Goal: Task Accomplishment & Management: Manage account settings

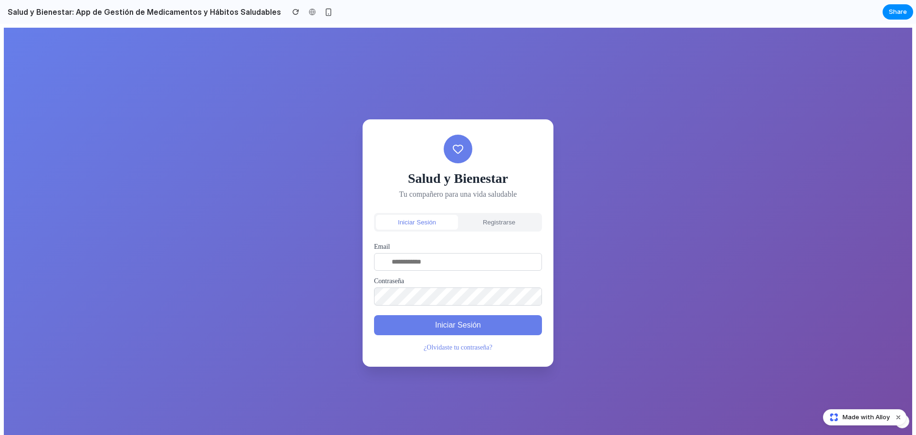
click at [508, 218] on button "Registrarse" at bounding box center [499, 222] width 82 height 15
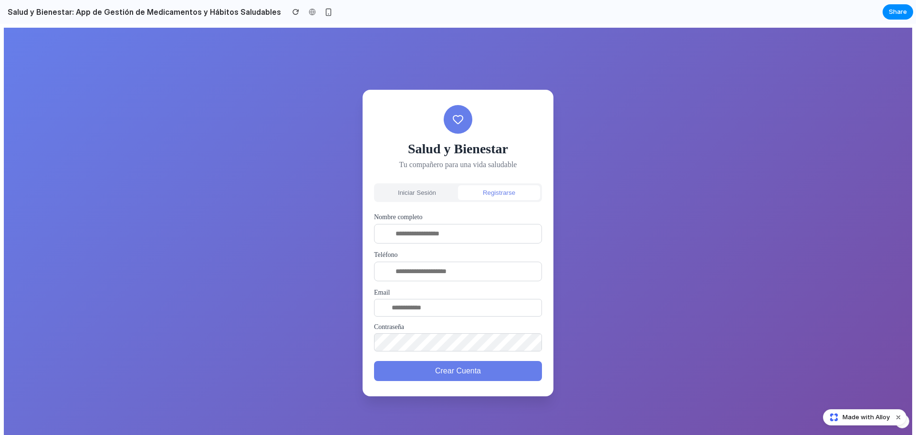
click at [403, 196] on button "Iniciar Sesión" at bounding box center [417, 192] width 82 height 15
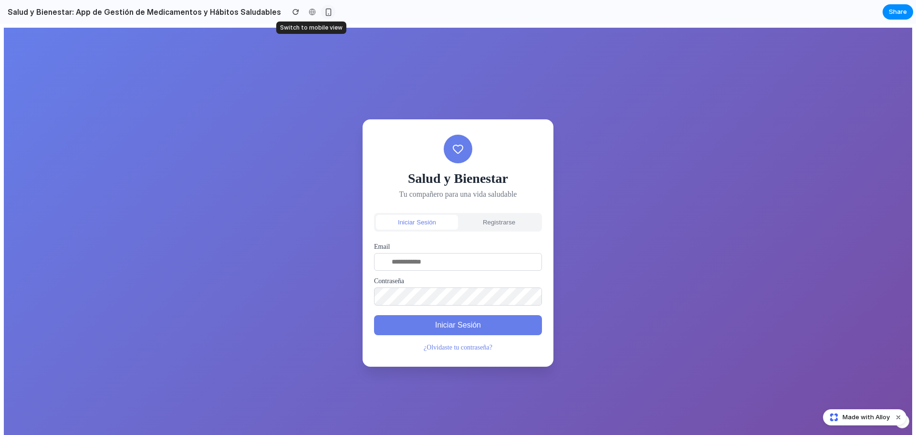
click at [325, 12] on div "button" at bounding box center [329, 12] width 8 height 8
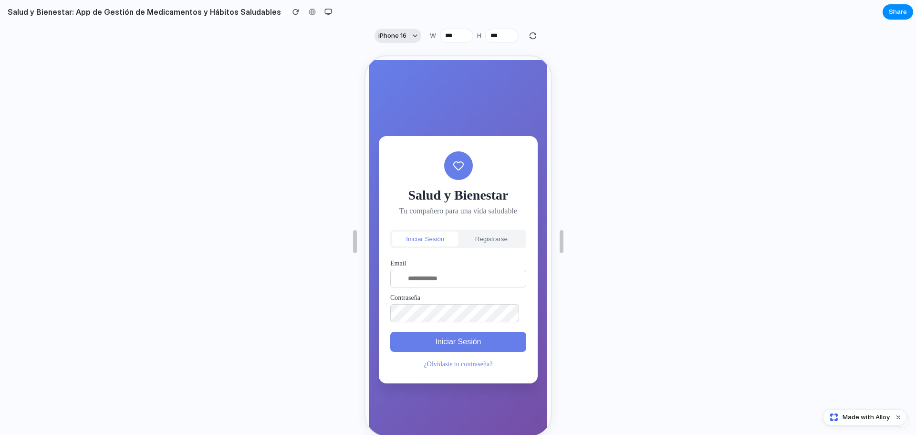
click at [413, 38] on button "iPhone 16" at bounding box center [398, 36] width 47 height 14
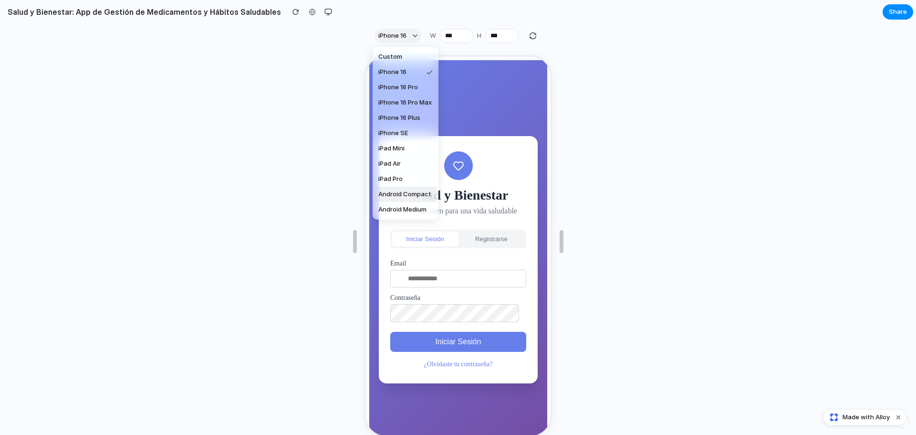
click at [403, 196] on span "Android Compact" at bounding box center [405, 195] width 53 height 10
type input "***"
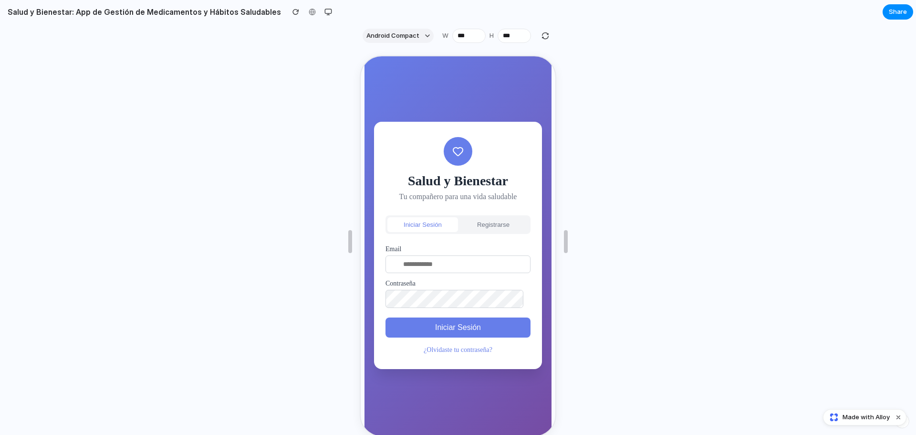
scroll to position [27, 0]
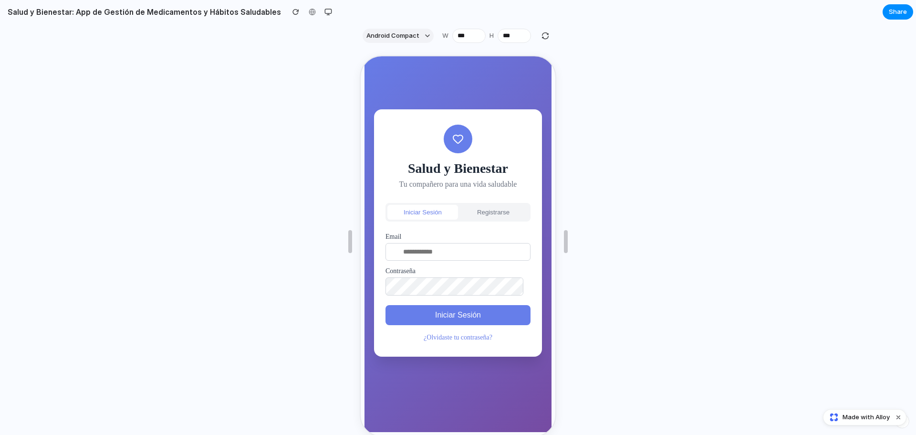
click at [474, 309] on button "Iniciar Sesión" at bounding box center [457, 314] width 145 height 20
click at [485, 205] on button "Registrarse" at bounding box center [492, 211] width 71 height 15
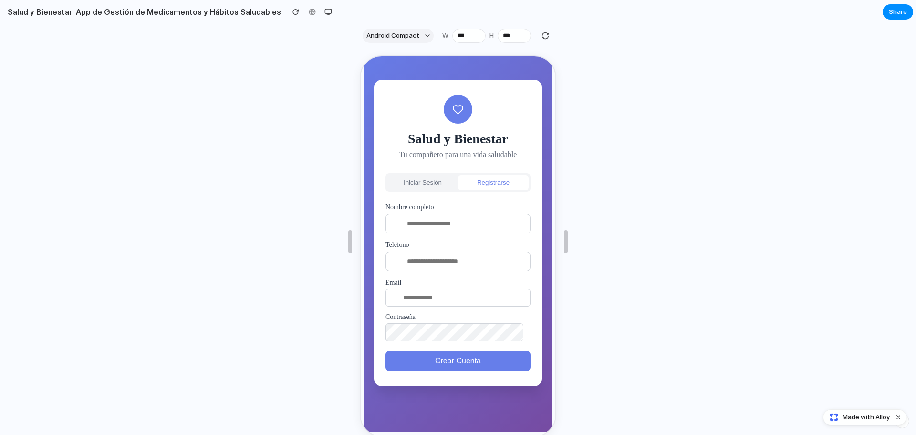
scroll to position [0, 0]
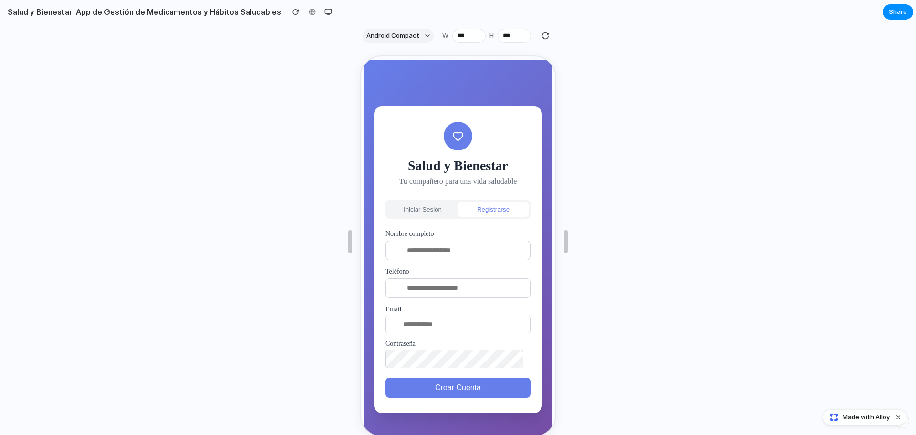
click at [421, 202] on button "Iniciar Sesión" at bounding box center [422, 208] width 71 height 15
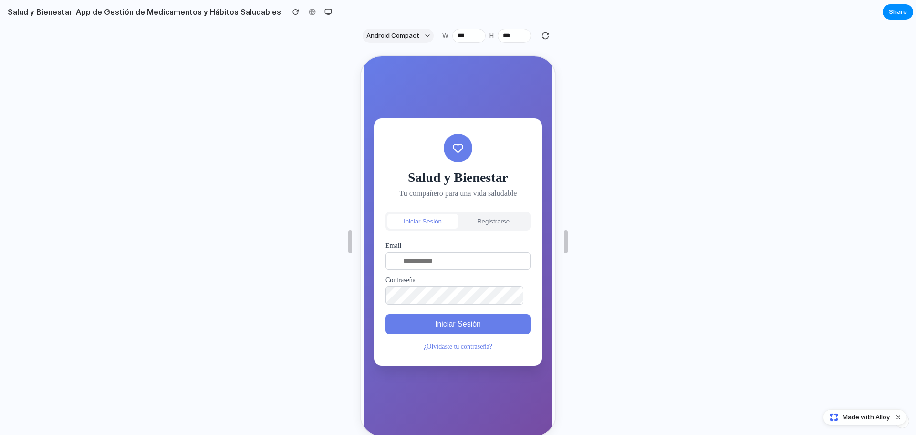
scroll to position [27, 0]
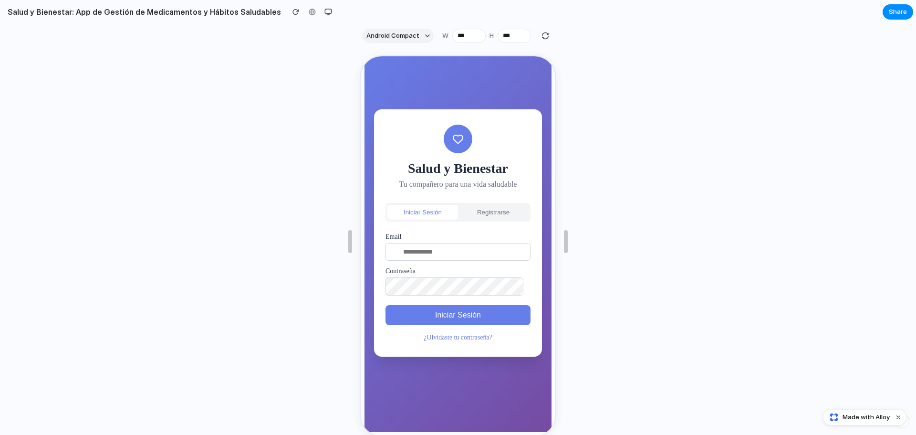
click at [451, 254] on input "email" at bounding box center [457, 251] width 145 height 18
type input "**********"
click at [457, 314] on button "Iniciar Sesión" at bounding box center [457, 314] width 145 height 20
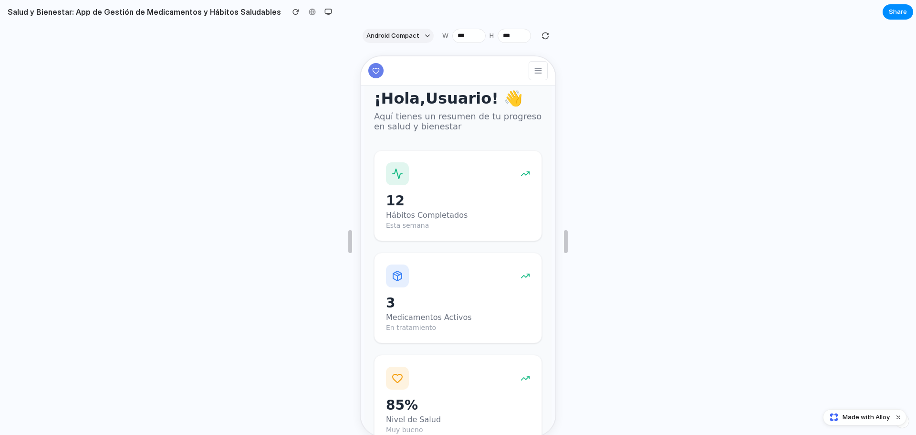
scroll to position [10, 0]
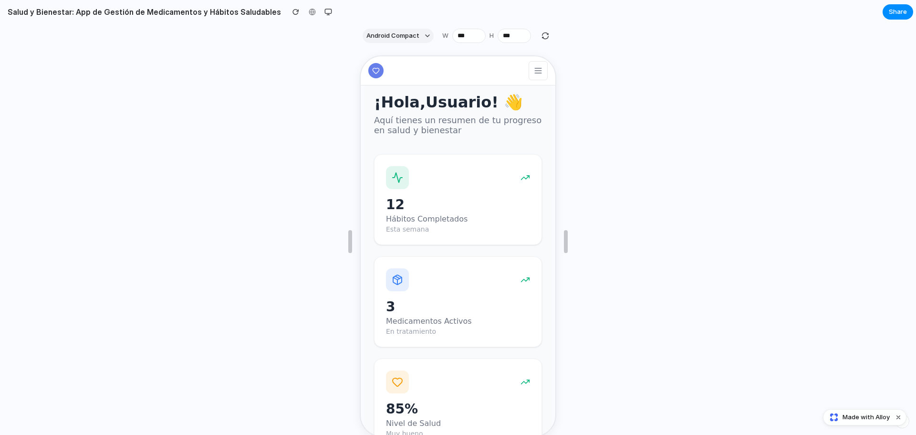
click at [533, 69] on icon at bounding box center [538, 70] width 10 height 10
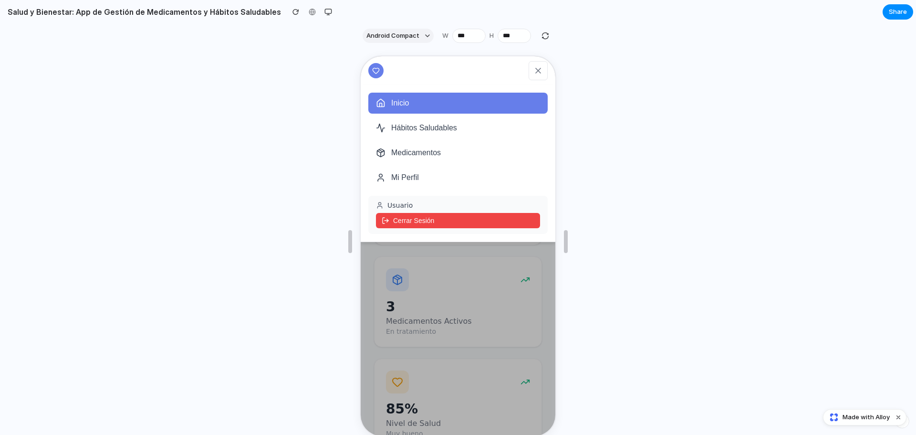
click at [533, 69] on icon at bounding box center [538, 70] width 10 height 10
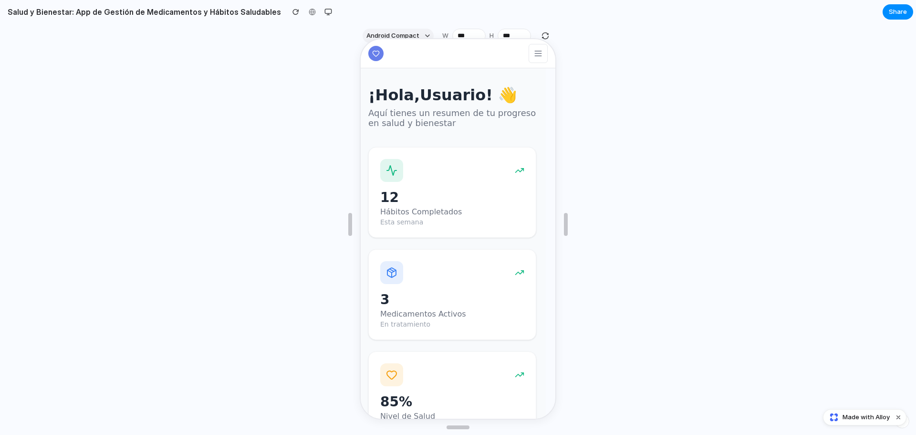
scroll to position [0, 0]
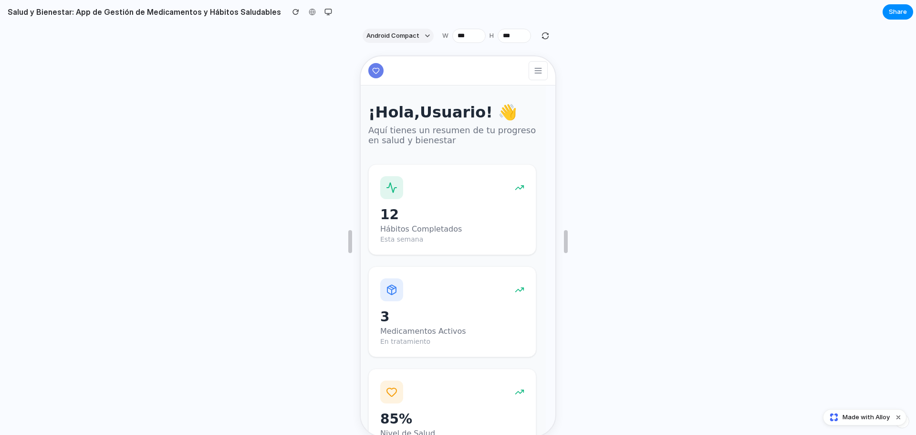
click at [533, 71] on icon at bounding box center [538, 70] width 10 height 10
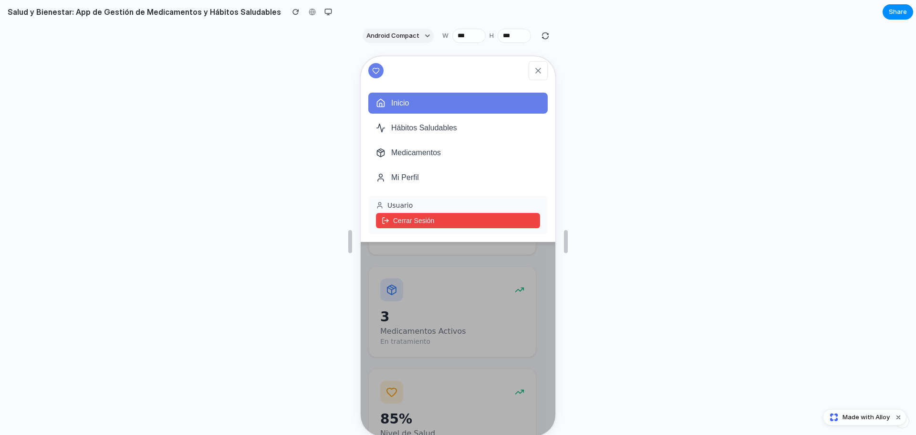
click at [468, 126] on button "Hábitos Saludables" at bounding box center [457, 126] width 179 height 21
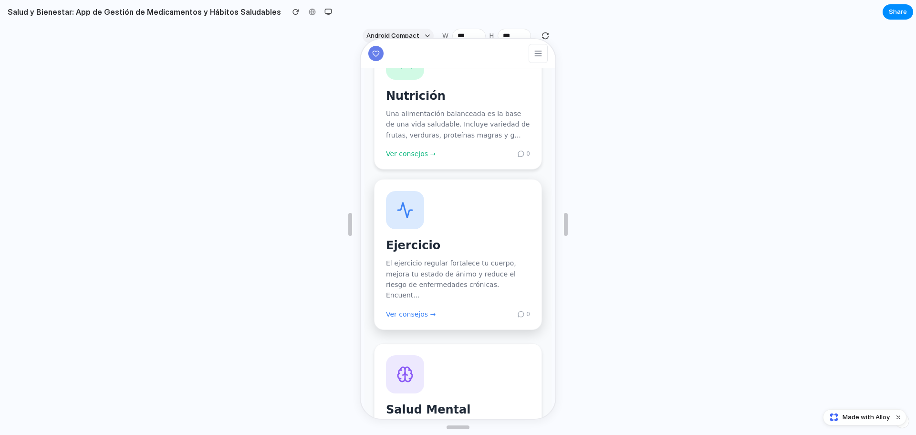
scroll to position [45, 0]
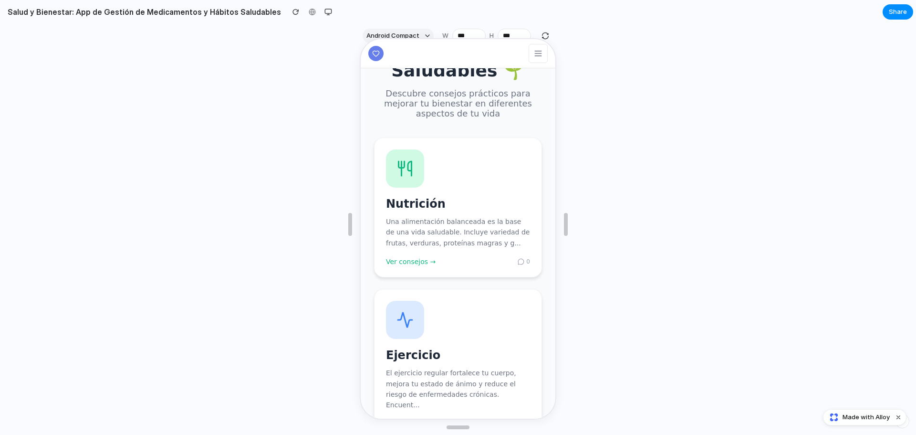
click at [533, 53] on icon at bounding box center [538, 53] width 10 height 10
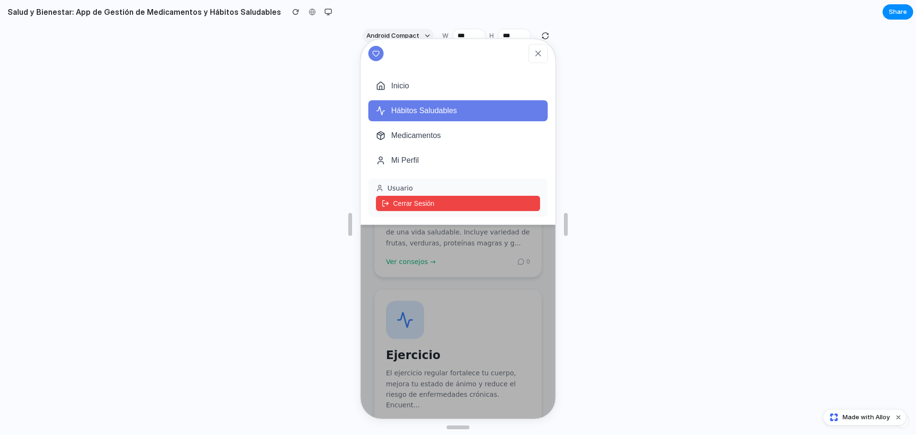
click at [465, 136] on button "Medicamentos" at bounding box center [457, 134] width 179 height 21
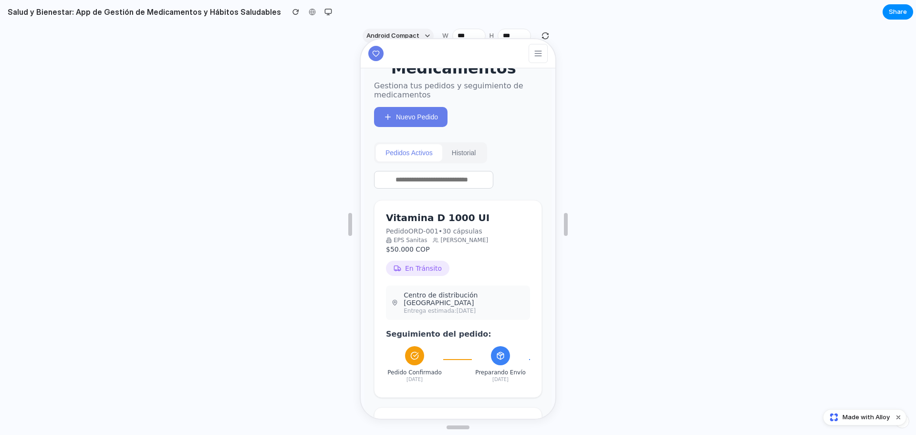
click at [459, 158] on button "Historial" at bounding box center [463, 151] width 43 height 17
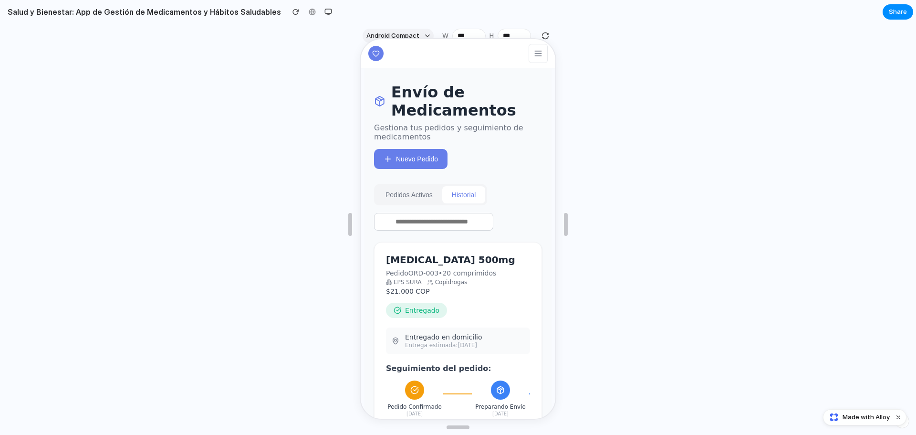
scroll to position [0, 0]
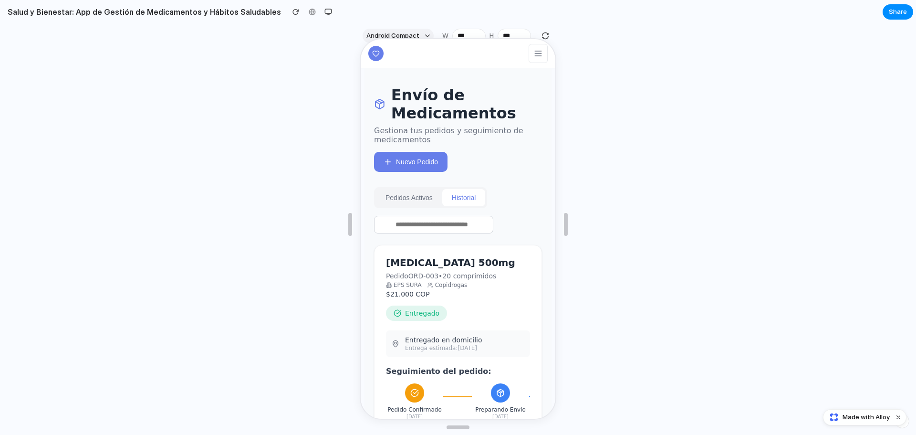
click at [435, 231] on input "text" at bounding box center [432, 224] width 119 height 18
type input "*"
type input "**********"
click at [403, 201] on button "Pedidos Activos" at bounding box center [408, 196] width 66 height 17
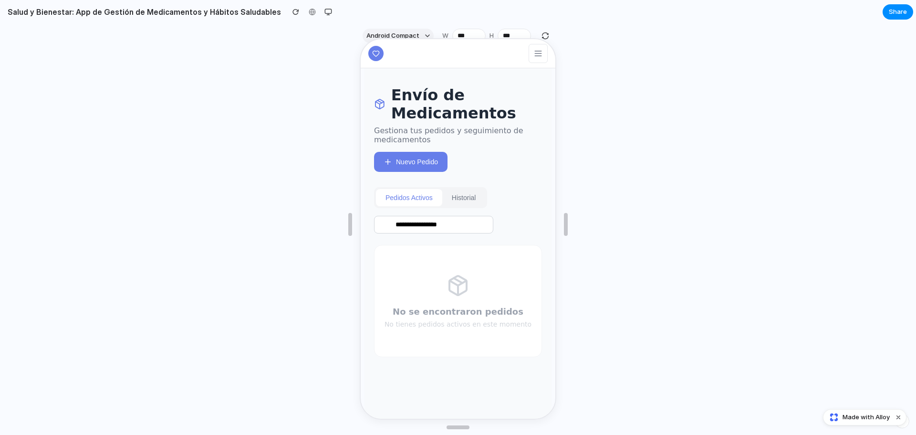
click at [533, 57] on icon at bounding box center [538, 53] width 10 height 10
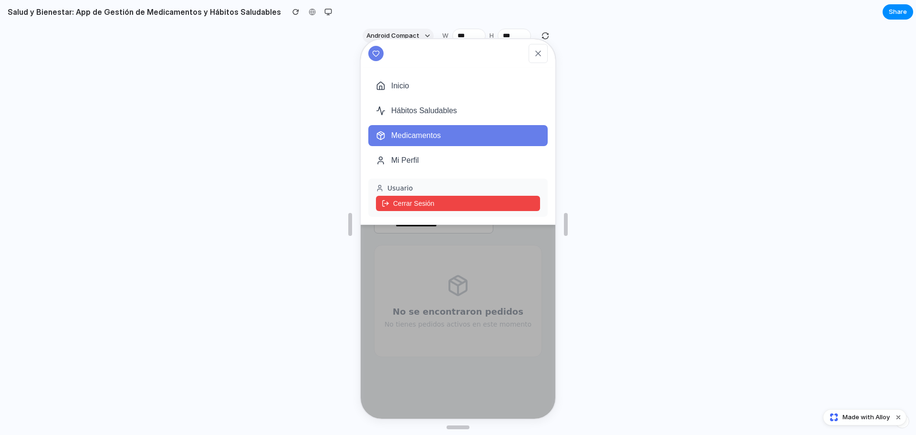
click at [469, 161] on button "Mi Perfil" at bounding box center [457, 159] width 179 height 21
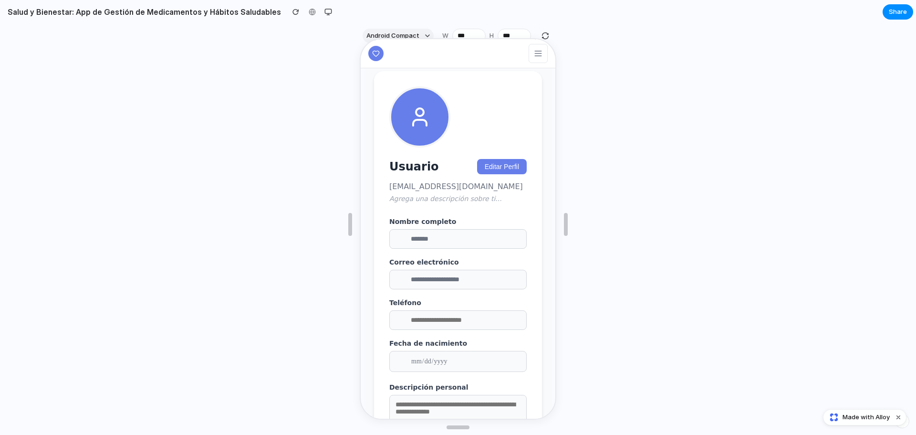
scroll to position [95, 0]
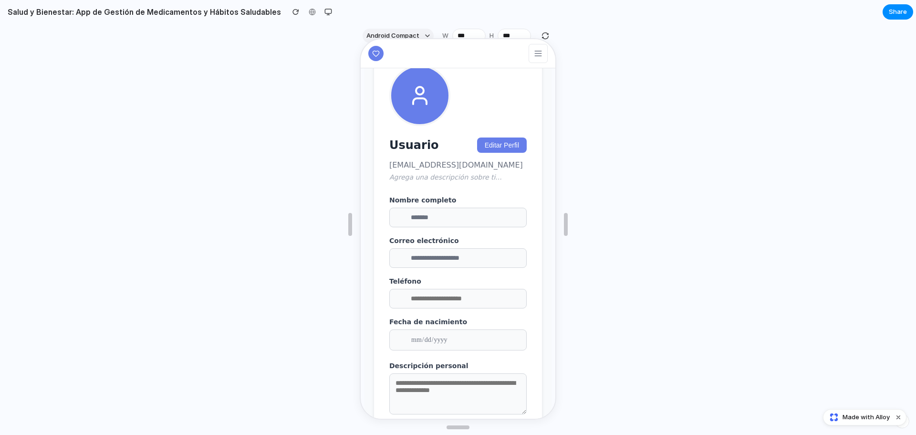
click at [666, 183] on div at bounding box center [458, 224] width 916 height 387
click at [905, 12] on span "Share" at bounding box center [898, 12] width 18 height 10
click at [855, 108] on div "Share ' Salud y Bienestar: App de Gestión de Medicamentos y Hábitos Saludables …" at bounding box center [458, 217] width 916 height 435
click at [892, 11] on span "Share" at bounding box center [898, 12] width 18 height 10
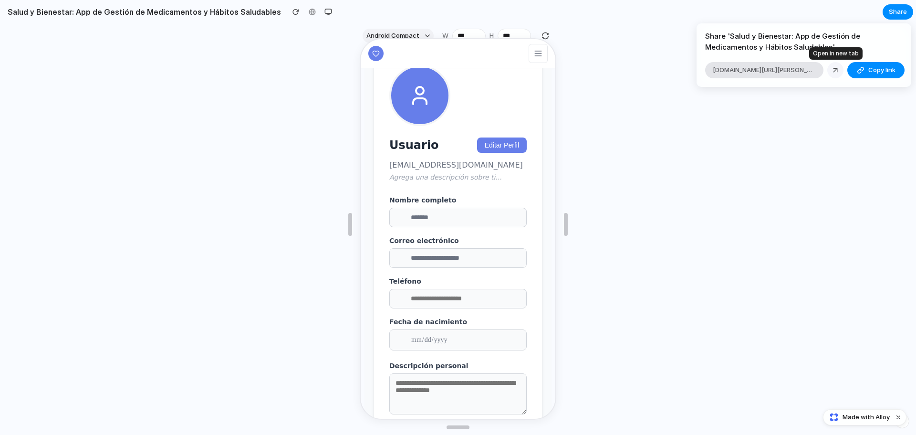
click at [835, 65] on link at bounding box center [836, 70] width 16 height 16
click at [790, 118] on div "Share ' Salud y Bienestar: App de Gestión de Medicamentos y Hábitos Saludables …" at bounding box center [458, 217] width 916 height 435
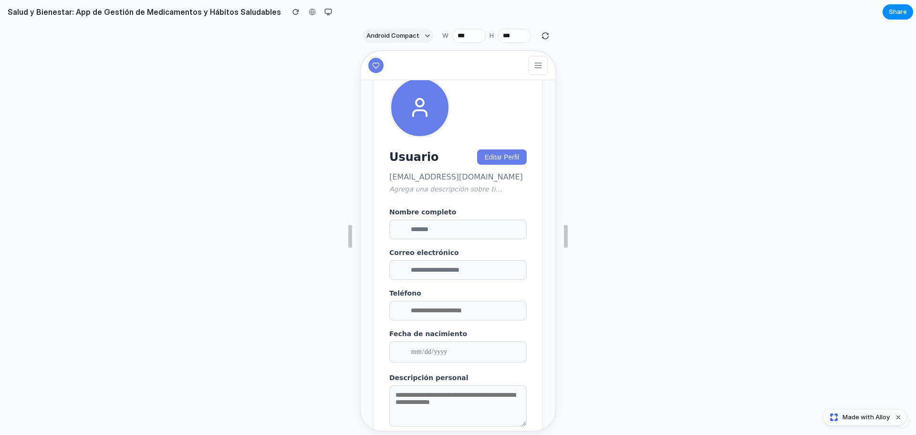
scroll to position [0, 0]
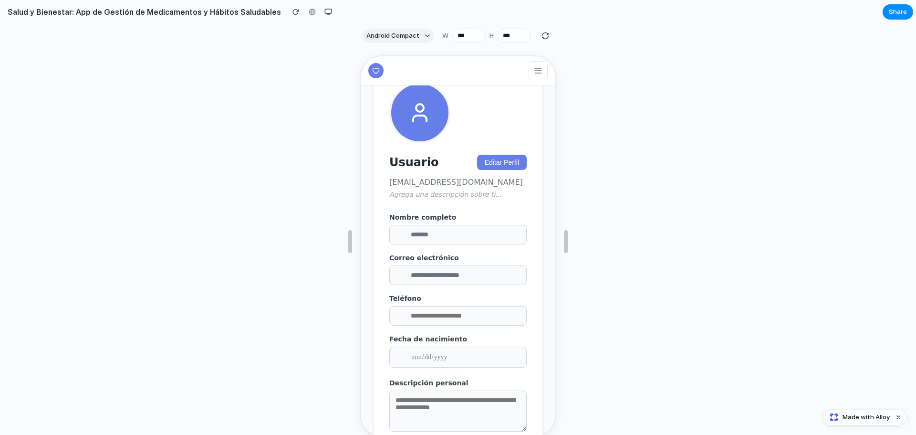
click at [880, 421] on span "Made with Alloy" at bounding box center [866, 417] width 47 height 10
click at [502, 163] on button "Editar Perfil" at bounding box center [501, 161] width 50 height 15
click at [451, 243] on input "*******" at bounding box center [457, 234] width 137 height 20
click at [502, 166] on button "Cancelar" at bounding box center [511, 161] width 42 height 15
click at [494, 168] on button "Editar Perfil" at bounding box center [501, 161] width 50 height 15
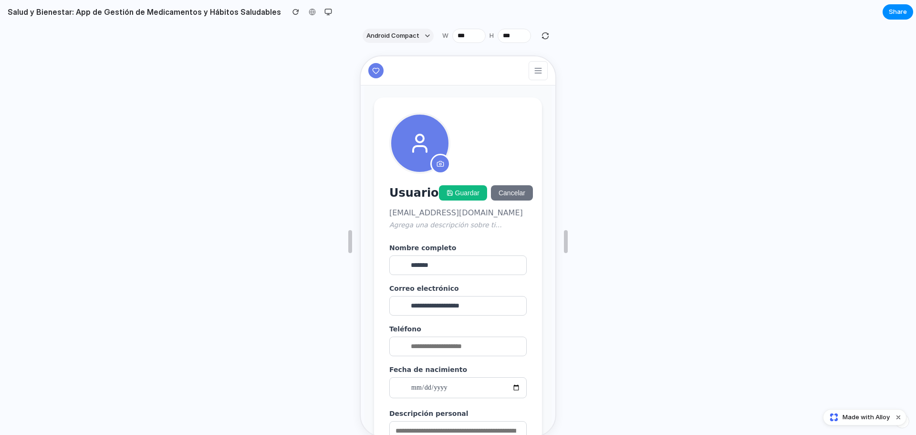
scroll to position [48, 0]
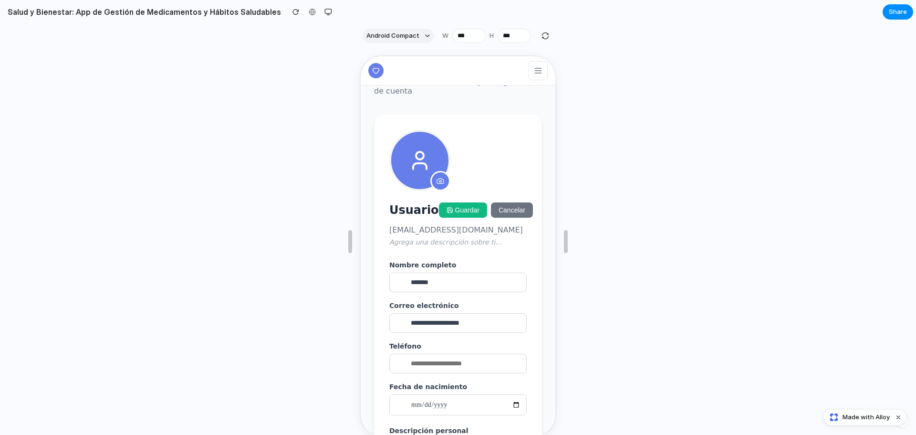
click at [439, 182] on icon at bounding box center [439, 180] width 6 height 5
click at [360, 55] on input "file" at bounding box center [360, 55] width 0 height 0
click at [439, 183] on icon at bounding box center [440, 180] width 8 height 8
click at [360, 55] on input "file" at bounding box center [360, 55] width 0 height 0
click at [514, 212] on button "Cancelar" at bounding box center [511, 208] width 42 height 15
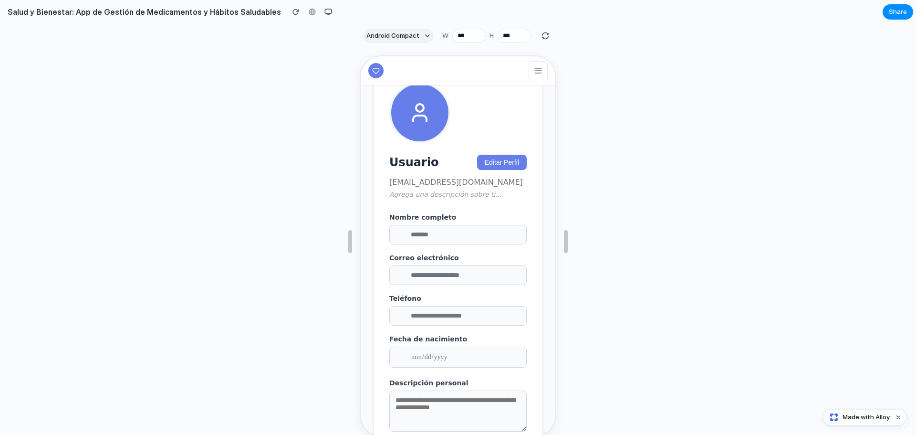
scroll to position [143, 0]
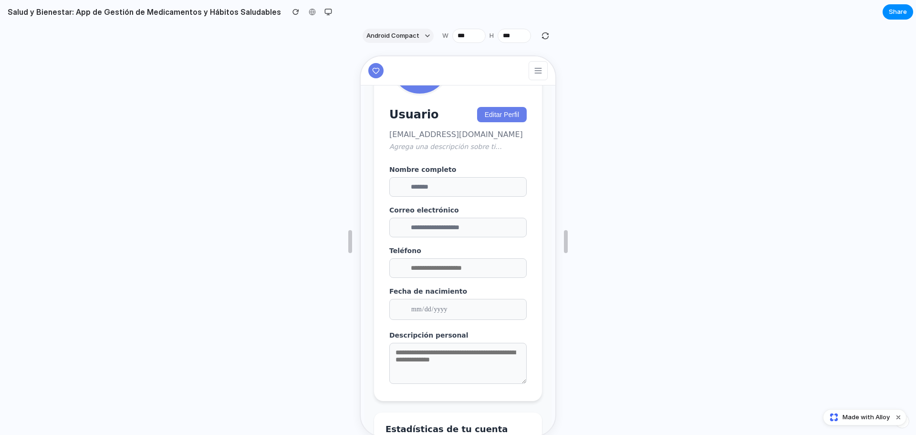
click at [446, 149] on p "Agrega una descripción sobre ti..." at bounding box center [457, 146] width 137 height 8
click at [502, 118] on button "Editar Perfil" at bounding box center [501, 113] width 50 height 15
click at [455, 149] on p "Agrega una descripción sobre ti..." at bounding box center [457, 146] width 137 height 8
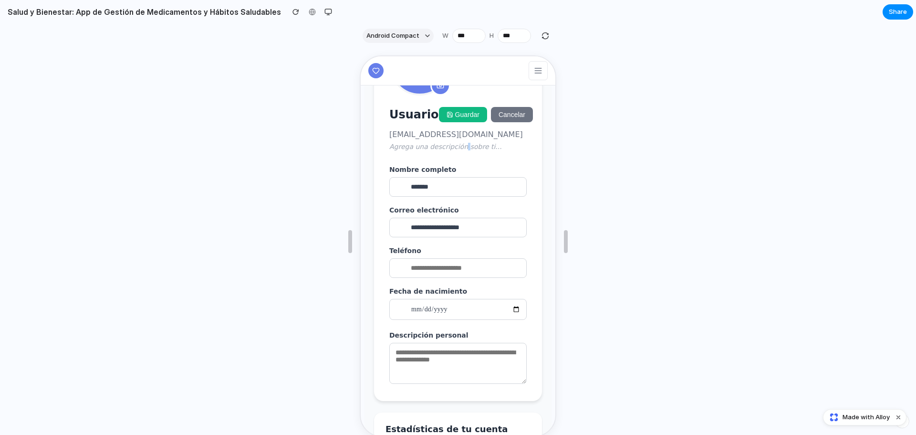
click at [455, 149] on p "Agrega una descripción sobre ti..." at bounding box center [457, 146] width 137 height 8
drag, startPoint x: 455, startPoint y: 152, endPoint x: 437, endPoint y: 154, distance: 18.7
click at [437, 149] on p "Agrega una descripción sobre ti..." at bounding box center [457, 146] width 137 height 8
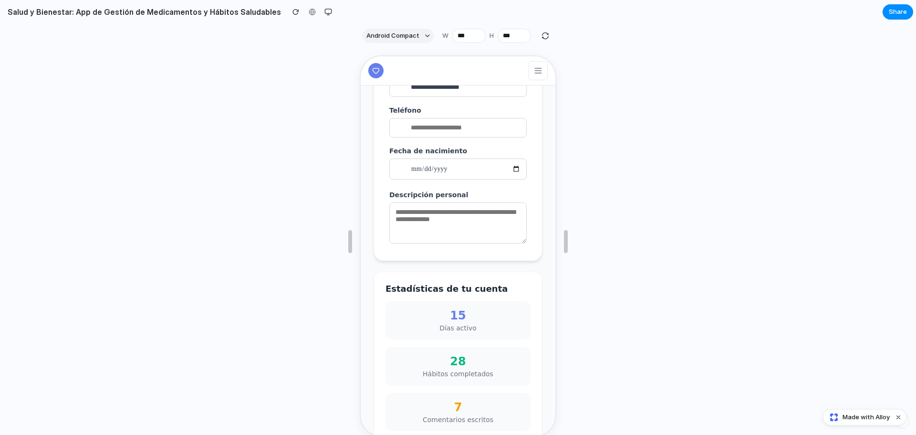
scroll to position [295, 0]
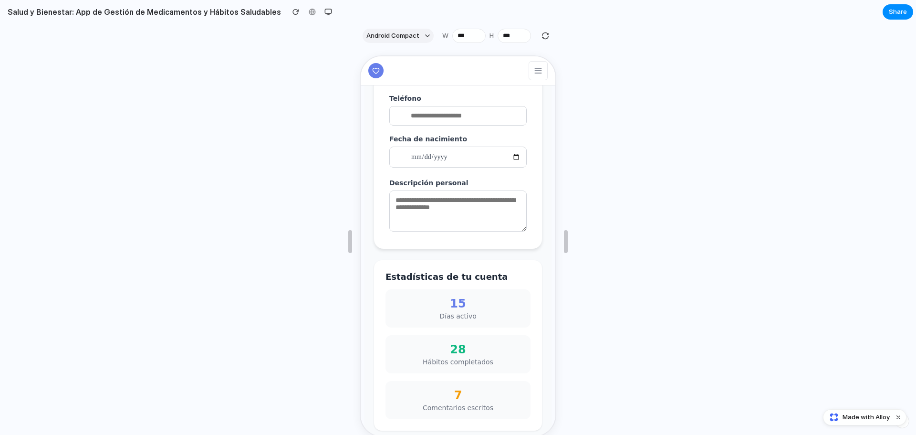
click at [510, 167] on input "date" at bounding box center [457, 156] width 137 height 21
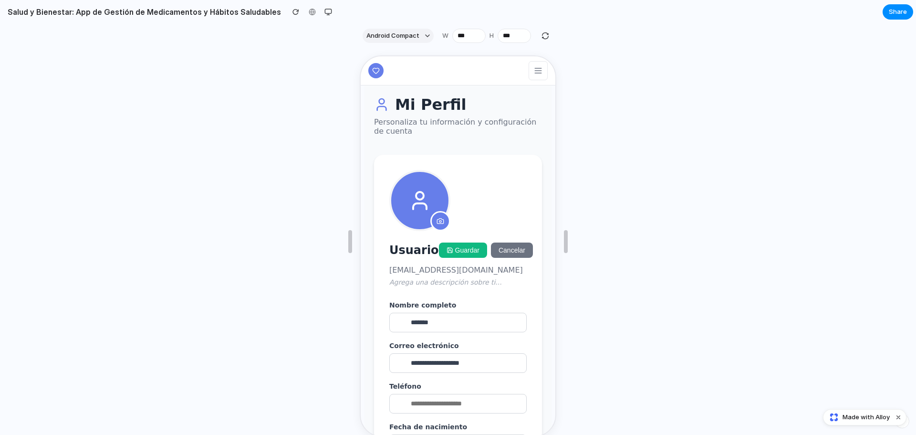
scroll to position [0, 0]
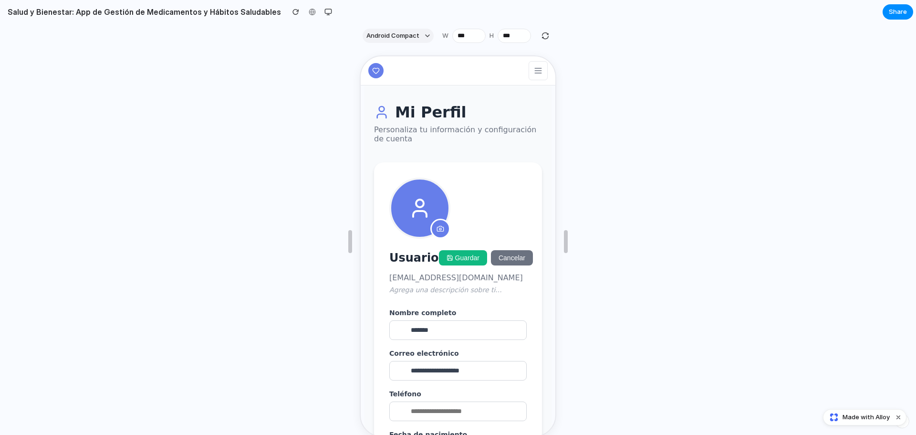
click at [499, 257] on button "Cancelar" at bounding box center [511, 256] width 42 height 15
click at [533, 70] on icon at bounding box center [538, 70] width 10 height 10
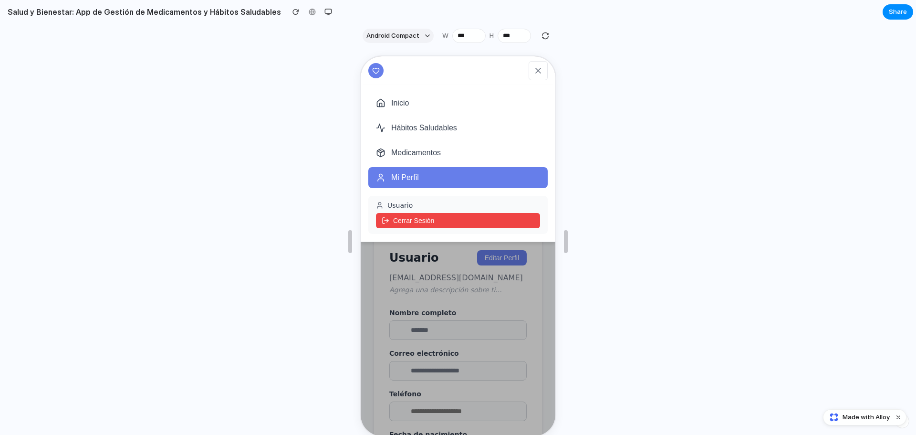
click at [418, 98] on button "Inicio" at bounding box center [457, 102] width 179 height 21
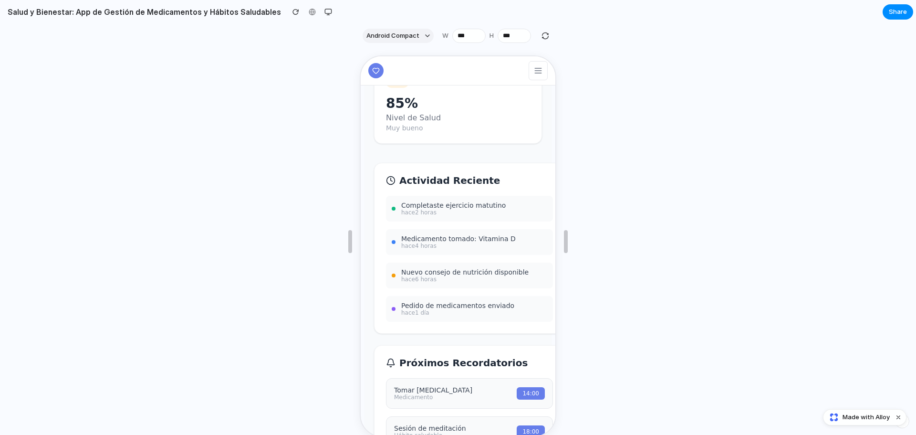
scroll to position [334, 0]
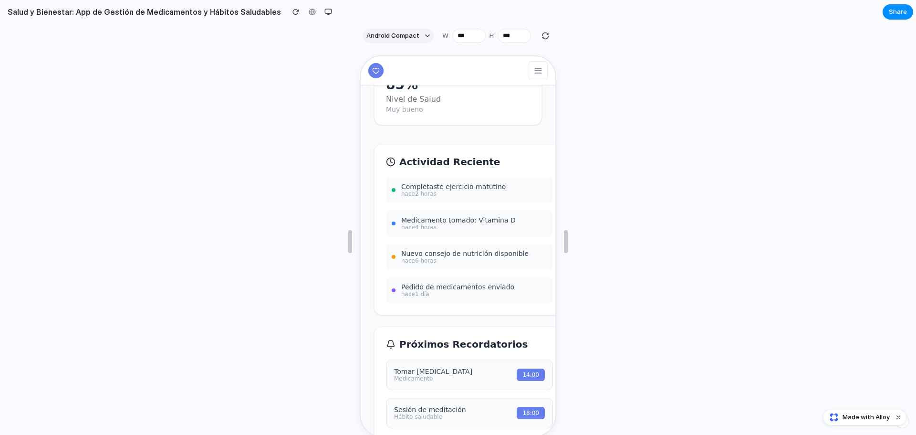
click at [420, 167] on h2 "Actividad Reciente" at bounding box center [468, 160] width 167 height 11
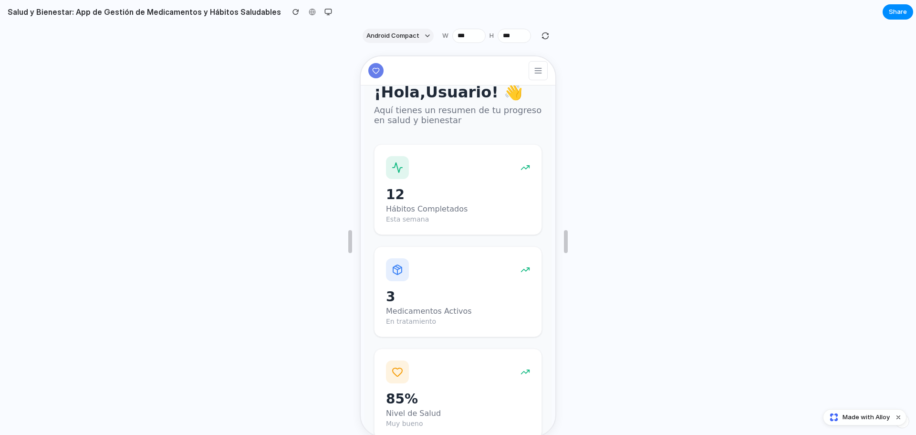
scroll to position [0, 0]
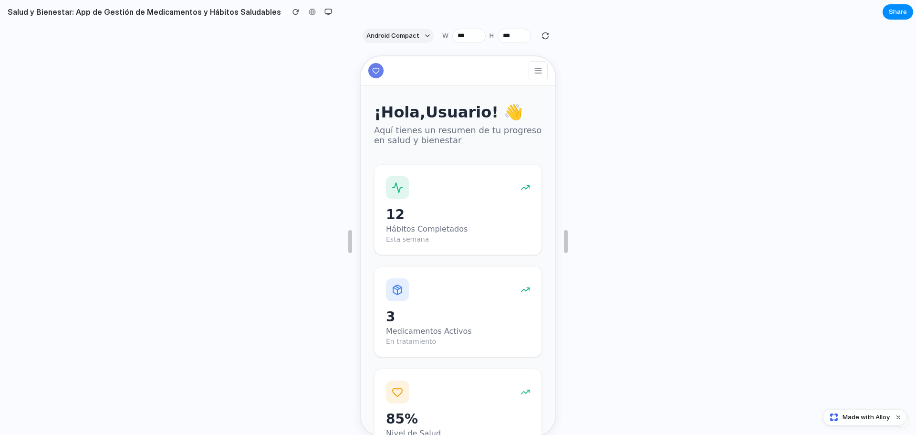
click at [536, 73] on button at bounding box center [537, 69] width 19 height 19
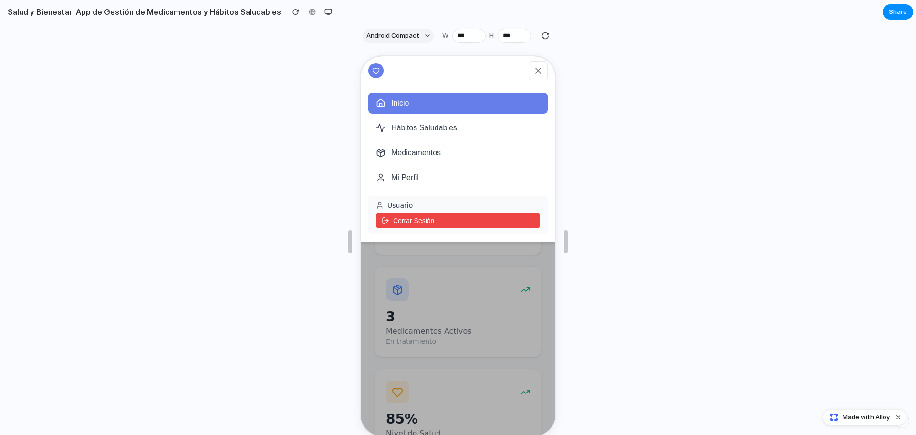
click at [398, 216] on button "Cerrar Sesión" at bounding box center [457, 219] width 164 height 15
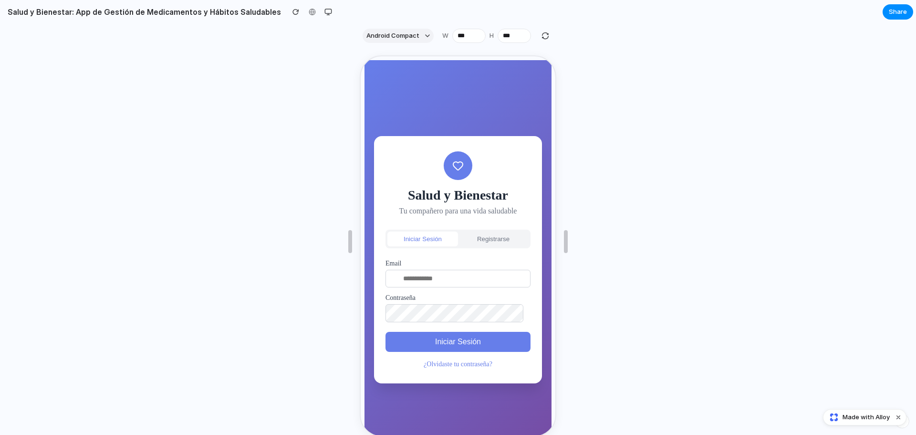
click at [179, 306] on div at bounding box center [458, 241] width 916 height 387
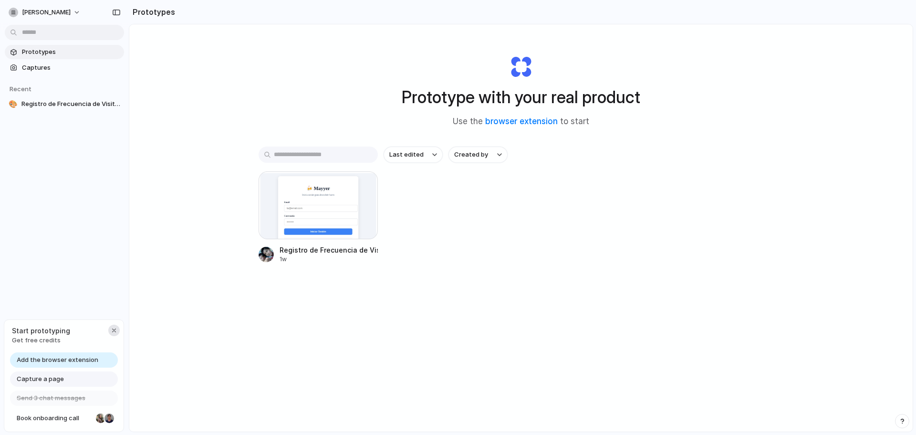
click at [111, 328] on div "button" at bounding box center [114, 330] width 8 height 8
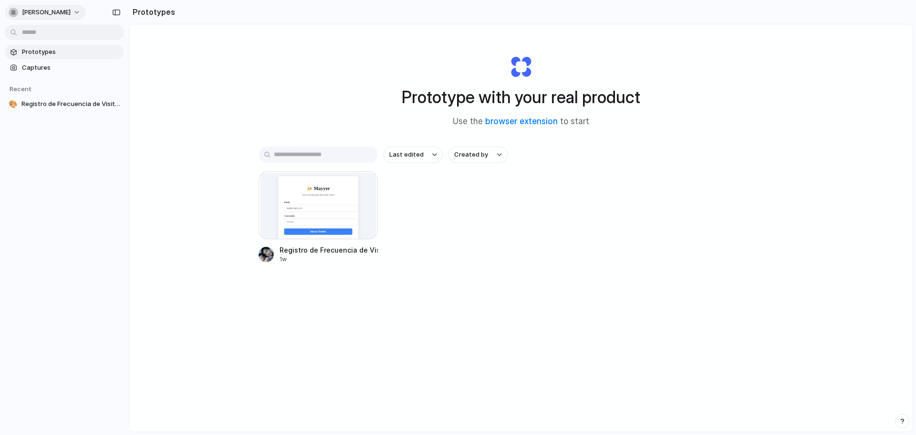
click at [85, 14] on button "[PERSON_NAME]" at bounding box center [45, 12] width 81 height 15
click at [57, 78] on li "Sign out" at bounding box center [46, 79] width 79 height 15
